Goal: Find specific page/section: Find specific page/section

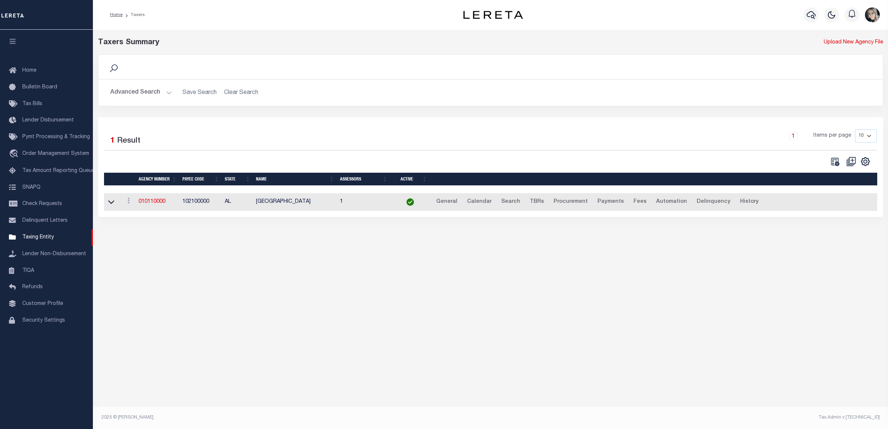
click at [113, 66] on icon at bounding box center [114, 69] width 10 height 10
click at [164, 90] on button "Advanced Search" at bounding box center [141, 92] width 62 height 14
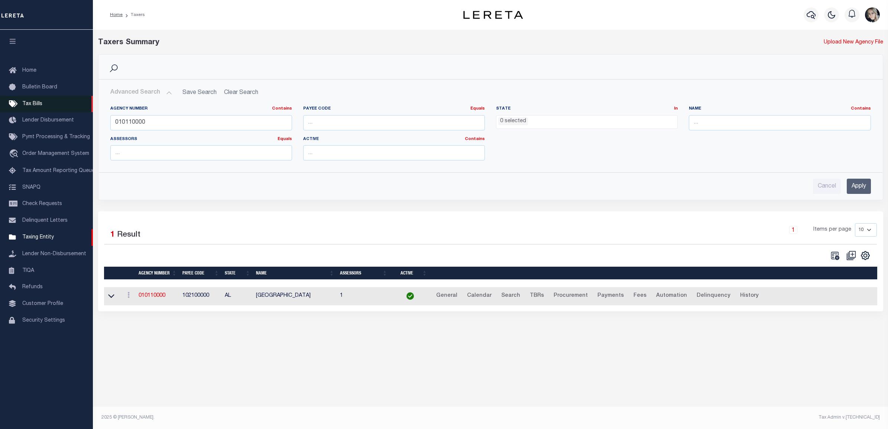
click at [39, 107] on span "Tax Bills" at bounding box center [32, 103] width 20 height 5
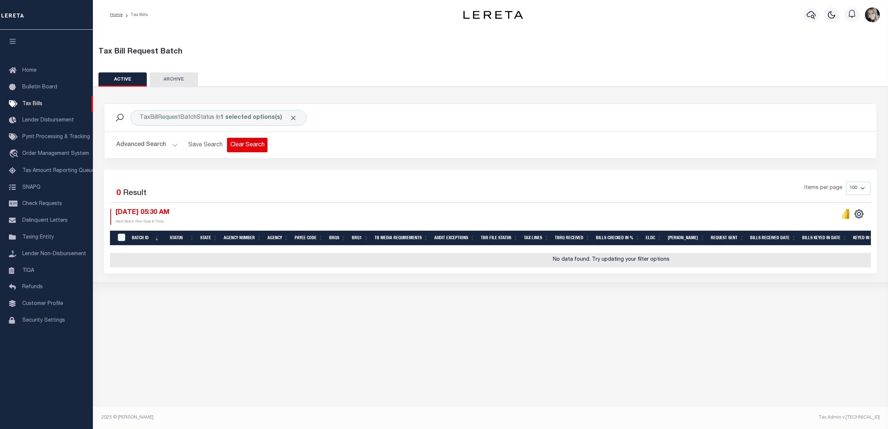
click at [246, 150] on button "Clear Search" at bounding box center [247, 145] width 40 height 14
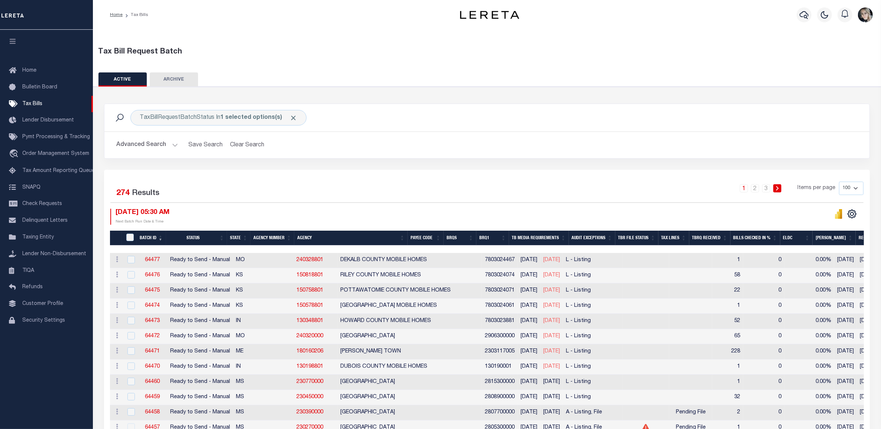
click at [280, 237] on th "Agency Number" at bounding box center [272, 238] width 44 height 15
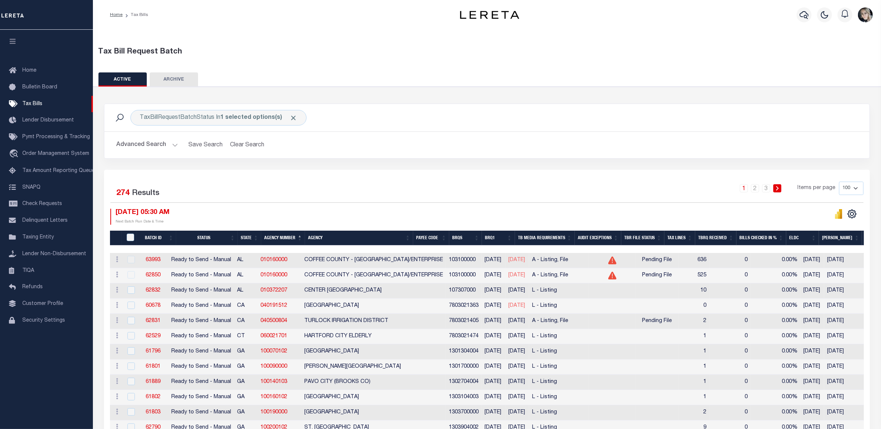
click at [280, 237] on th "Agency Number" at bounding box center [283, 238] width 44 height 15
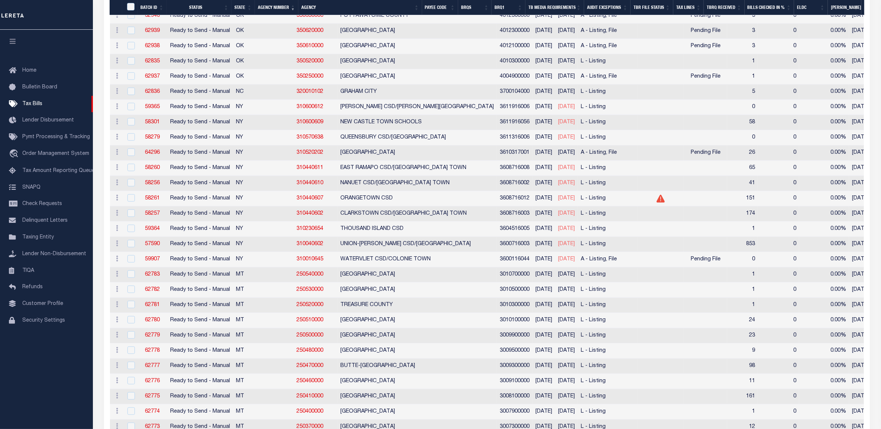
scroll to position [929, 0]
